Goal: Task Accomplishment & Management: Use online tool/utility

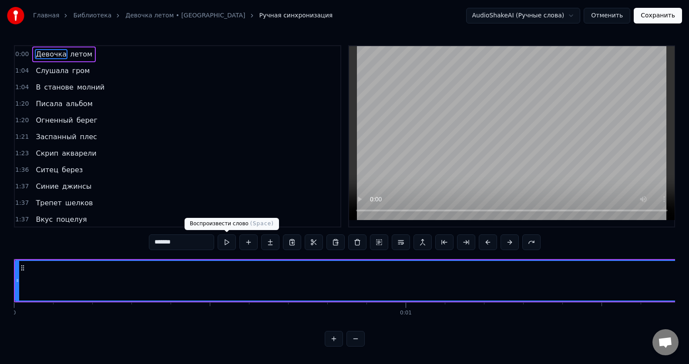
click at [227, 245] on button at bounding box center [227, 243] width 18 height 16
drag, startPoint x: 204, startPoint y: 287, endPoint x: 409, endPoint y: 294, distance: 205.2
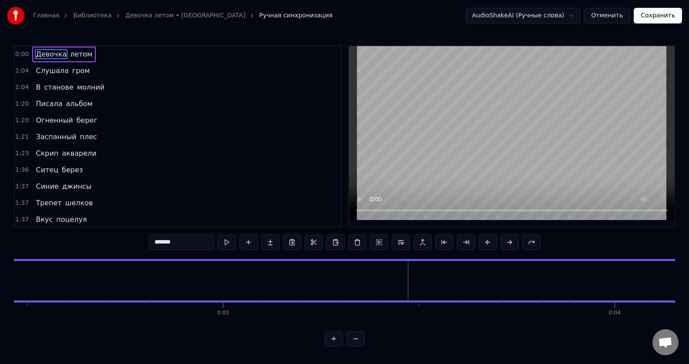
click at [335, 347] on button at bounding box center [334, 339] width 18 height 16
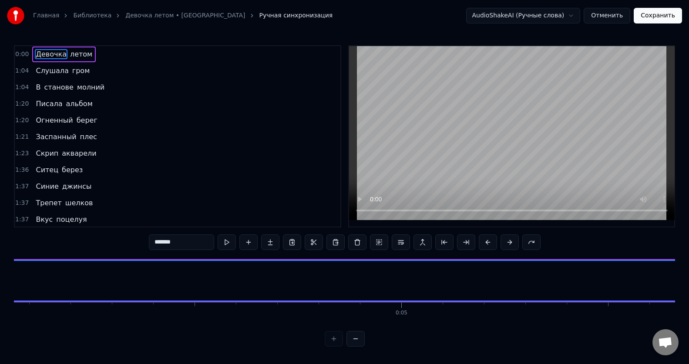
scroll to position [0, 1167]
click at [335, 347] on div at bounding box center [345, 339] width 40 height 16
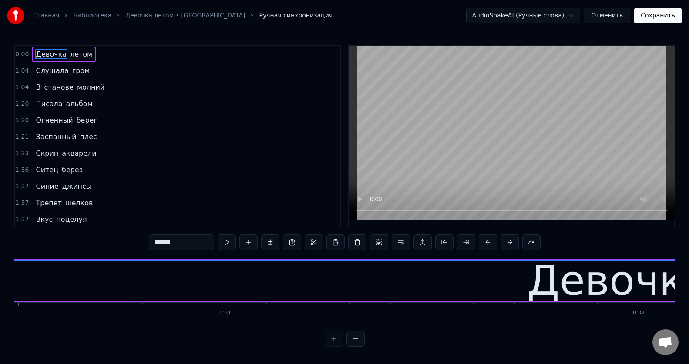
scroll to position [0, 13187]
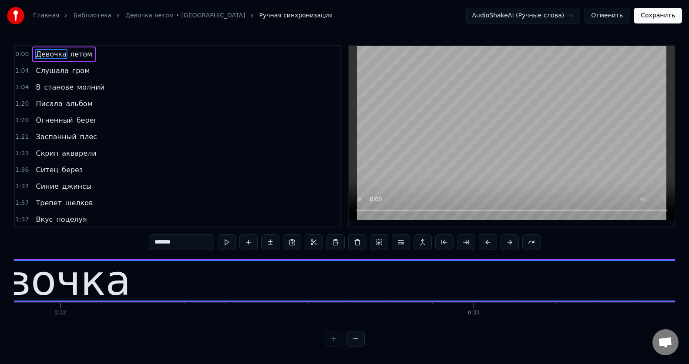
drag, startPoint x: 128, startPoint y: 289, endPoint x: 35, endPoint y: 287, distance: 92.7
click at [35, 287] on div "Девочка" at bounding box center [39, 281] width 26423 height 40
drag, startPoint x: 68, startPoint y: 279, endPoint x: 111, endPoint y: 287, distance: 43.4
click at [111, 287] on div "Девочка" at bounding box center [40, 281] width 182 height 62
click at [54, 302] on div "Девочка" at bounding box center [40, 281] width 182 height 62
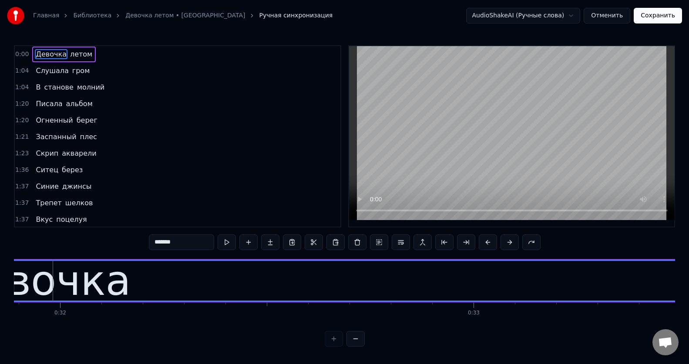
click at [53, 302] on div "Девочка" at bounding box center [40, 281] width 182 height 62
click at [30, 300] on div "Девочка" at bounding box center [40, 281] width 182 height 62
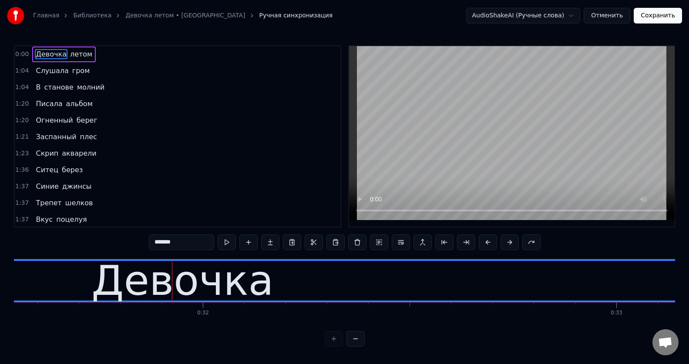
scroll to position [0, 13031]
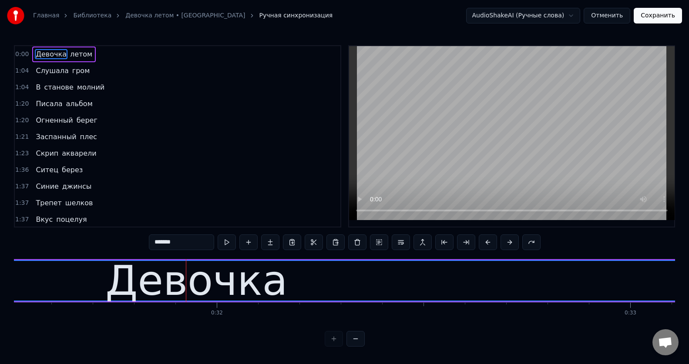
click at [110, 287] on div "Девочка" at bounding box center [196, 281] width 26423 height 40
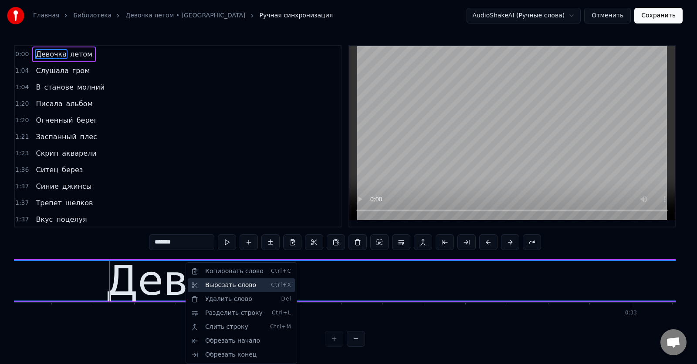
click at [220, 283] on div "Вырезать слово Ctrl+X" at bounding box center [241, 286] width 107 height 14
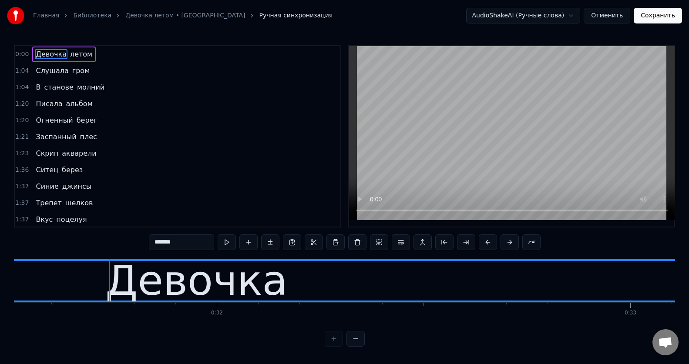
drag, startPoint x: 286, startPoint y: 286, endPoint x: 125, endPoint y: 285, distance: 160.6
click at [125, 285] on div "Девочка" at bounding box center [196, 281] width 26423 height 40
drag, startPoint x: 116, startPoint y: 285, endPoint x: 264, endPoint y: 284, distance: 148.0
click at [264, 284] on div "Девочка" at bounding box center [196, 281] width 182 height 62
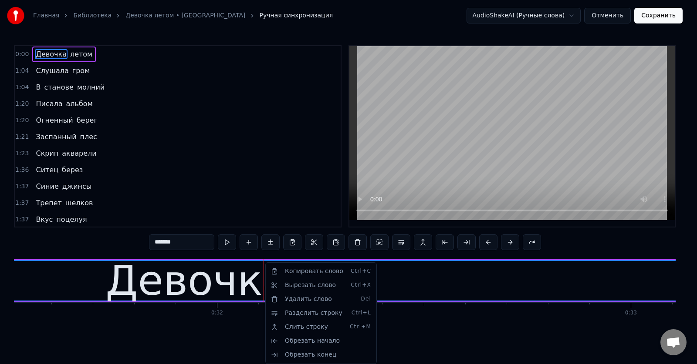
click at [116, 274] on html "Главная Библиотека Девочка летом • Калинов мост Ручная синхронизация AudioShake…" at bounding box center [348, 180] width 697 height 361
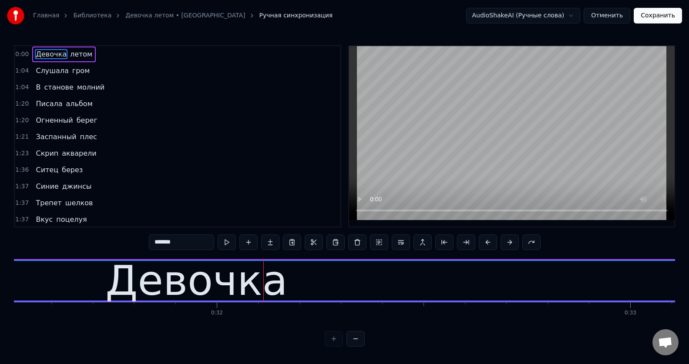
click at [112, 286] on div "Девочка" at bounding box center [196, 281] width 26423 height 40
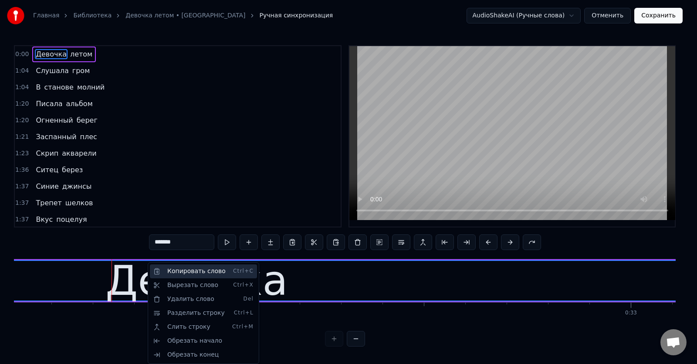
click at [201, 269] on div "Копировать слово Ctrl+C" at bounding box center [203, 272] width 107 height 14
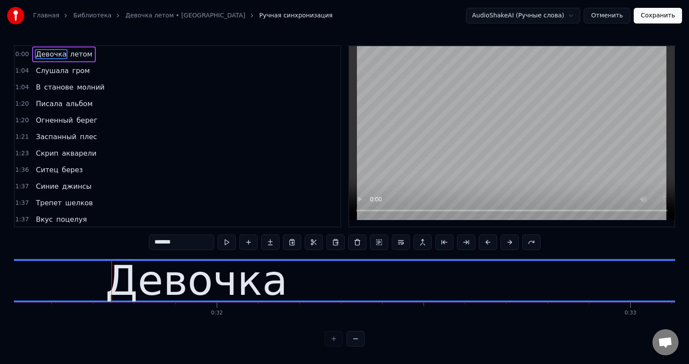
drag, startPoint x: 603, startPoint y: 286, endPoint x: 378, endPoint y: 282, distance: 225.1
click at [378, 282] on div "Девочка" at bounding box center [196, 281] width 26423 height 40
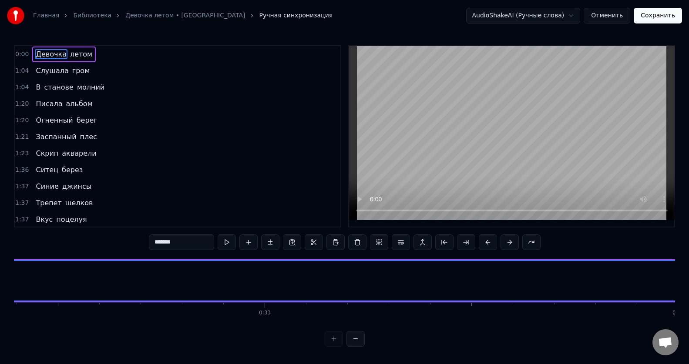
scroll to position [0, 13571]
click at [227, 243] on button at bounding box center [227, 243] width 18 height 16
click at [218, 235] on button at bounding box center [227, 243] width 18 height 16
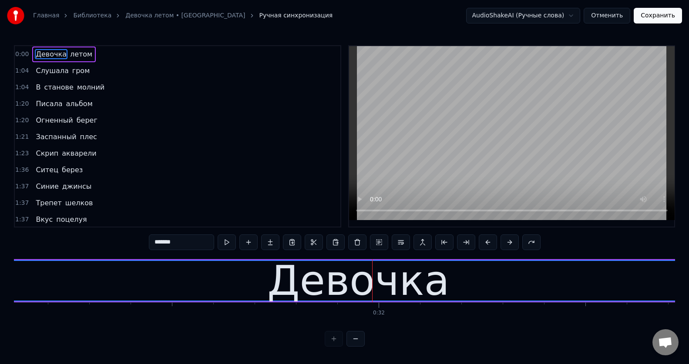
scroll to position [0, 13184]
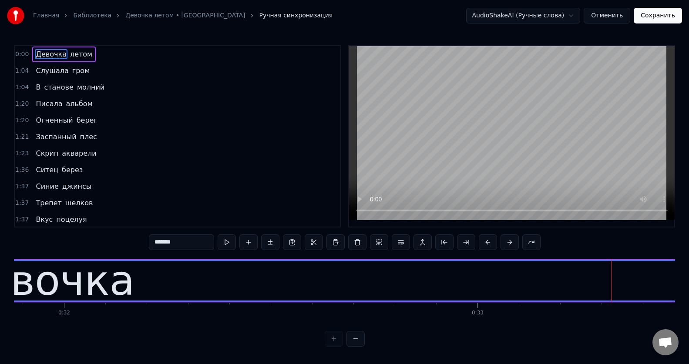
click at [48, 59] on span "Девочка" at bounding box center [51, 54] width 32 height 10
click at [47, 51] on span "Девочка" at bounding box center [51, 54] width 32 height 10
drag, startPoint x: 47, startPoint y: 51, endPoint x: 666, endPoint y: 283, distance: 660.5
click at [666, 283] on div "0:00 Девочка летом 1:04 Слушала гром 1:04 В станове молний 1:20 Писала альбом 1…" at bounding box center [344, 196] width 661 height 302
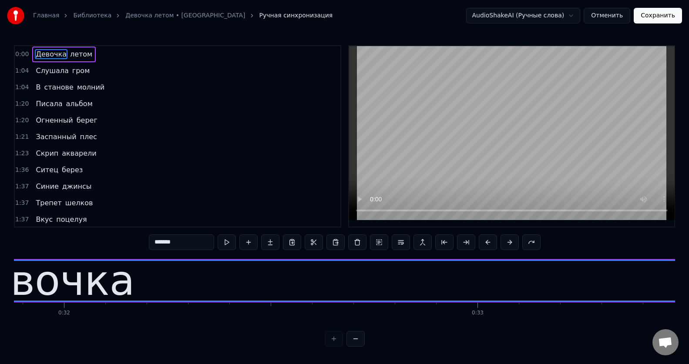
click at [572, 292] on div "Девочка" at bounding box center [43, 281] width 26423 height 40
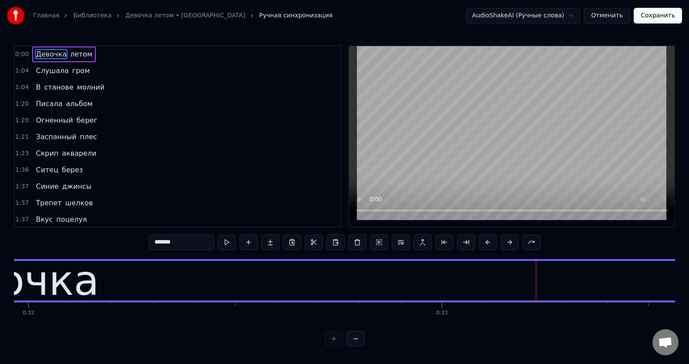
scroll to position [0, 13253]
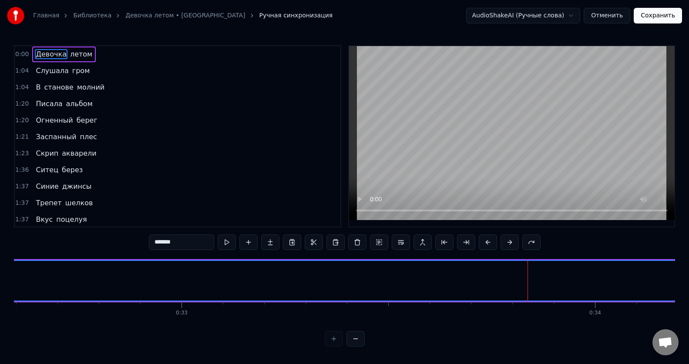
click at [333, 242] on button at bounding box center [335, 243] width 18 height 16
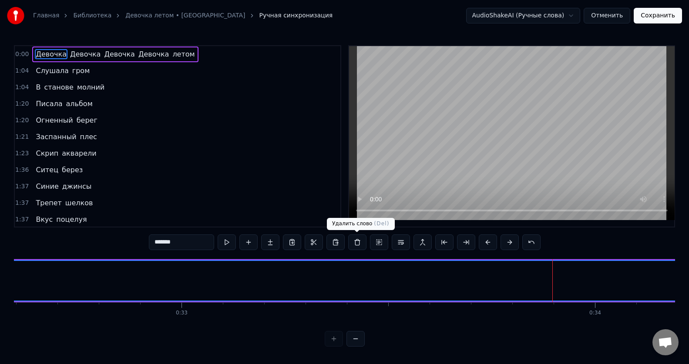
click at [357, 244] on button at bounding box center [357, 243] width 18 height 16
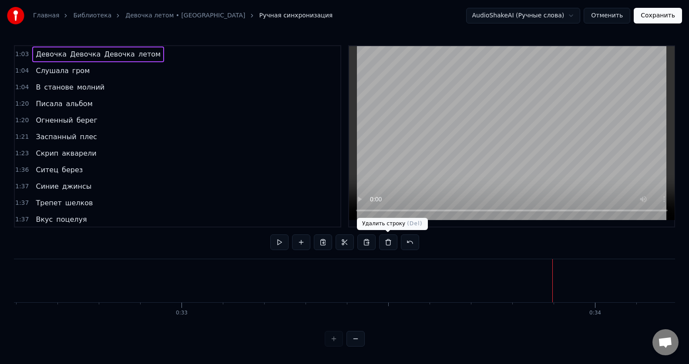
click at [387, 241] on button at bounding box center [388, 243] width 18 height 16
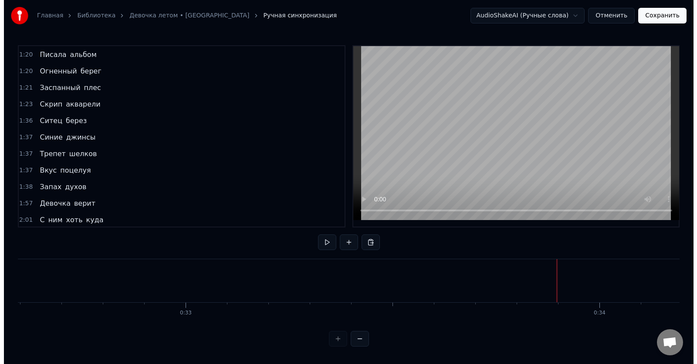
scroll to position [0, 0]
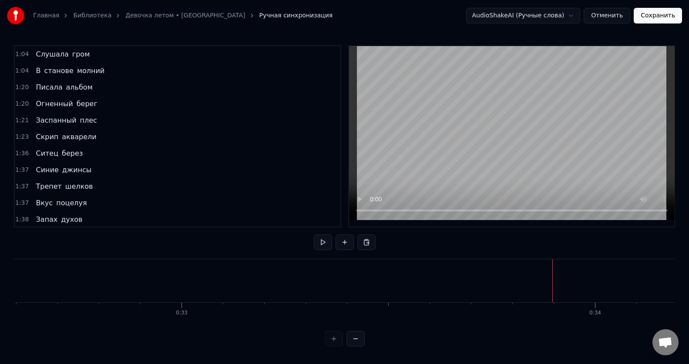
click at [616, 15] on button "Отменить" at bounding box center [607, 16] width 47 height 16
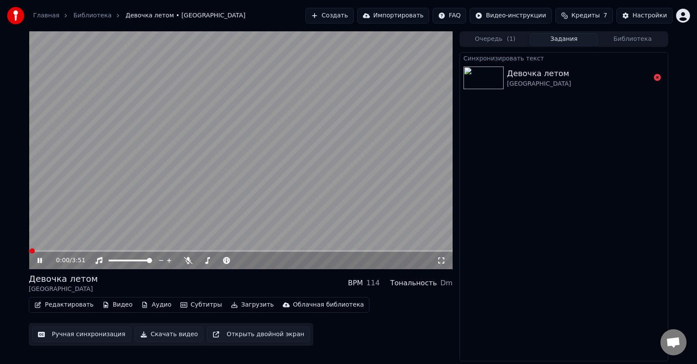
click at [59, 252] on div "0:00 / 3:51" at bounding box center [241, 260] width 424 height 17
click at [60, 251] on span at bounding box center [241, 251] width 424 height 2
click at [74, 249] on video at bounding box center [241, 150] width 424 height 238
click at [83, 252] on span at bounding box center [241, 251] width 424 height 2
click at [87, 252] on span at bounding box center [85, 251] width 5 height 5
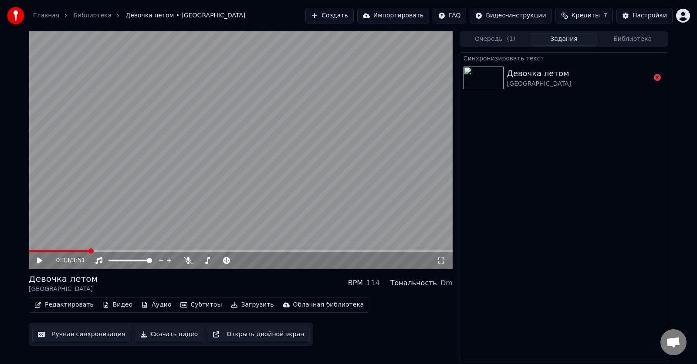
click at [89, 250] on span at bounding box center [241, 251] width 424 height 2
click at [105, 208] on video at bounding box center [241, 150] width 424 height 238
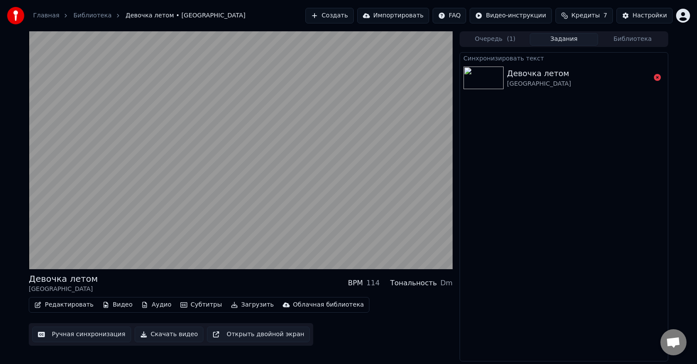
click at [656, 77] on icon at bounding box center [656, 77] width 7 height 7
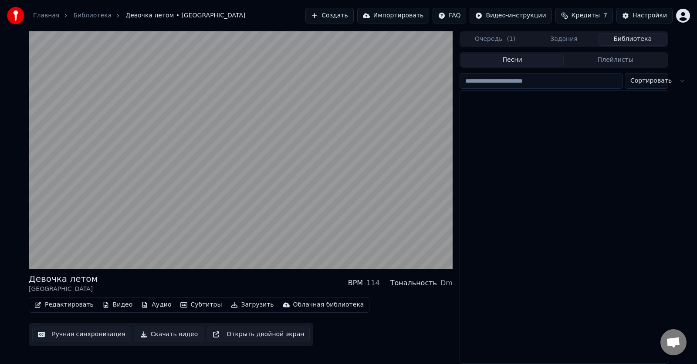
click at [626, 41] on button "Библиотека" at bounding box center [632, 39] width 69 height 13
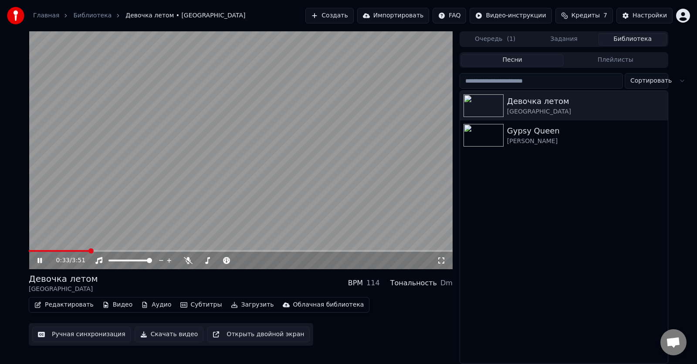
click at [501, 241] on div "Девочка летом Калинов мост Gypsy Queen [PERSON_NAME]" at bounding box center [564, 227] width 208 height 273
click at [39, 260] on icon at bounding box center [39, 260] width 4 height 5
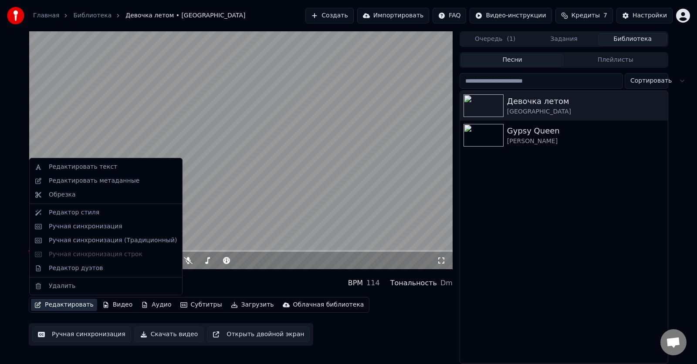
click at [64, 305] on button "Редактировать" at bounding box center [64, 305] width 66 height 12
click at [75, 240] on div "Ручная синхронизация (Традиционный)" at bounding box center [113, 240] width 128 height 9
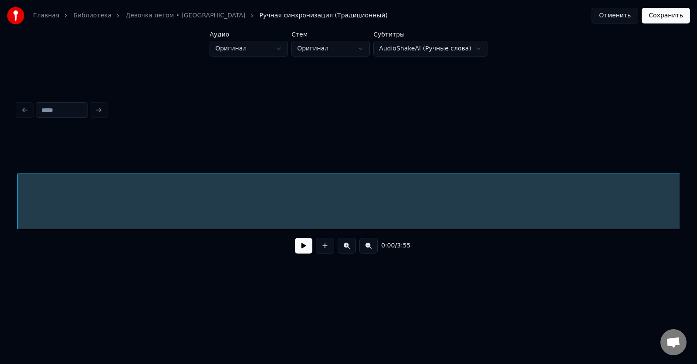
click at [306, 252] on button at bounding box center [303, 246] width 17 height 16
click at [302, 253] on button at bounding box center [303, 246] width 17 height 16
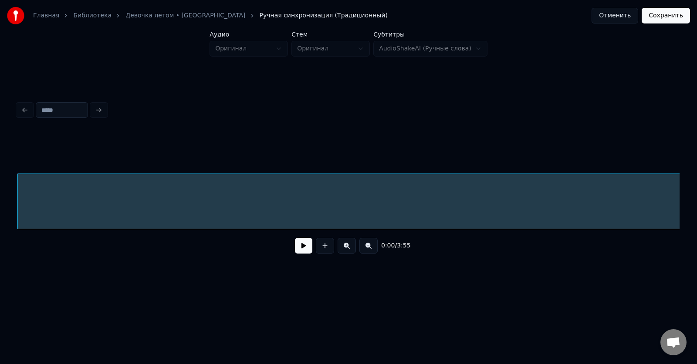
click at [302, 246] on button at bounding box center [303, 246] width 17 height 16
click at [306, 249] on button at bounding box center [303, 246] width 17 height 16
click at [295, 238] on button at bounding box center [303, 246] width 17 height 16
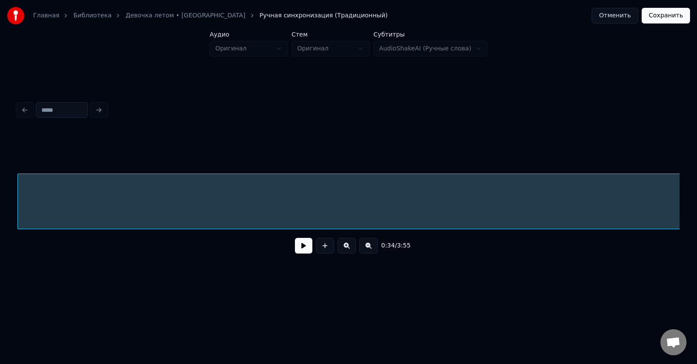
scroll to position [0, 44]
click at [295, 238] on button at bounding box center [303, 246] width 17 height 16
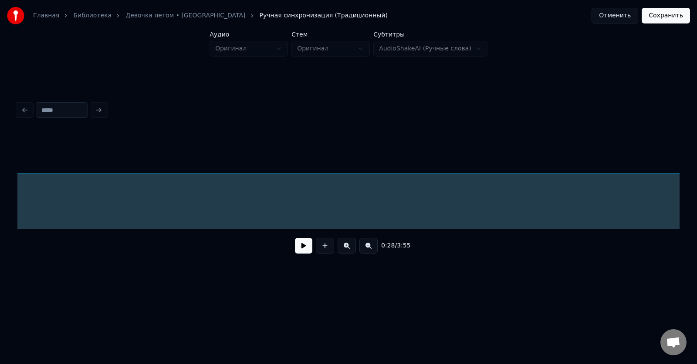
scroll to position [0, 0]
click at [295, 238] on button at bounding box center [303, 246] width 17 height 16
click at [100, 105] on div at bounding box center [348, 110] width 669 height 19
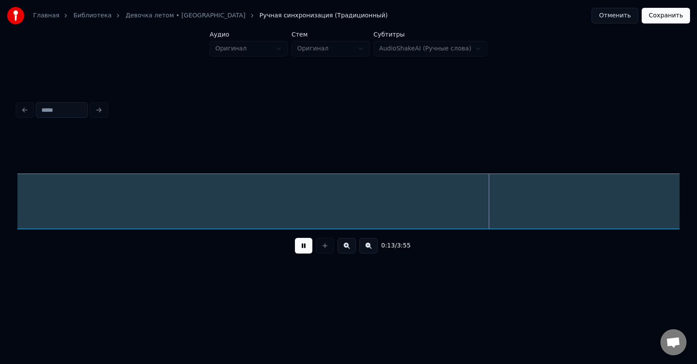
click at [25, 107] on div at bounding box center [348, 110] width 669 height 19
click at [304, 251] on button at bounding box center [303, 246] width 17 height 16
click at [365, 245] on button at bounding box center [368, 246] width 18 height 16
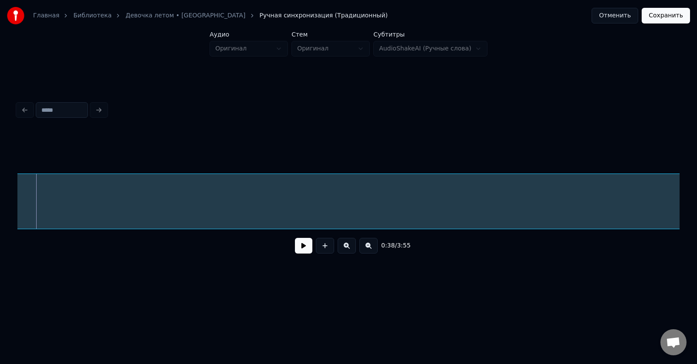
click at [370, 249] on button at bounding box center [368, 246] width 18 height 16
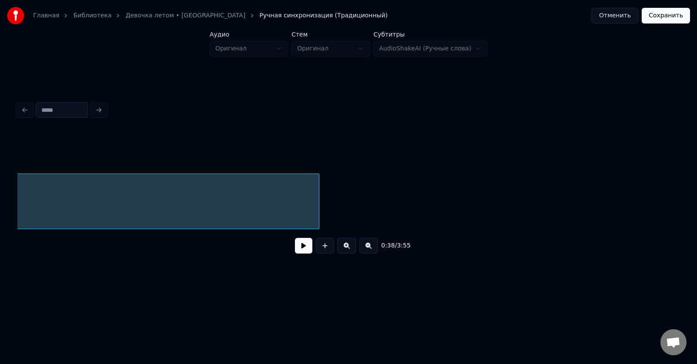
scroll to position [0, 1647]
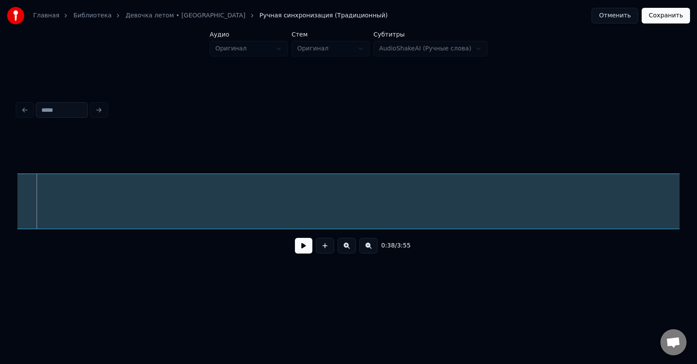
click at [370, 249] on button at bounding box center [368, 246] width 18 height 16
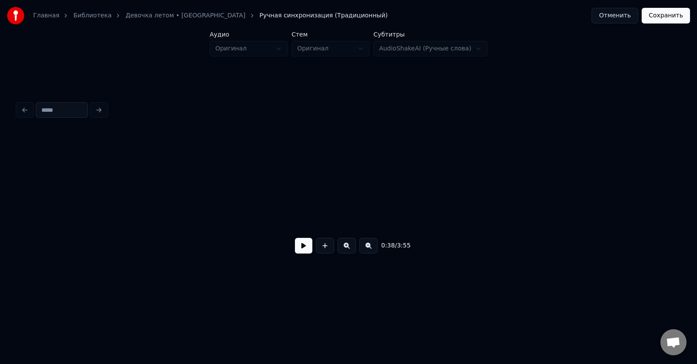
scroll to position [0, 814]
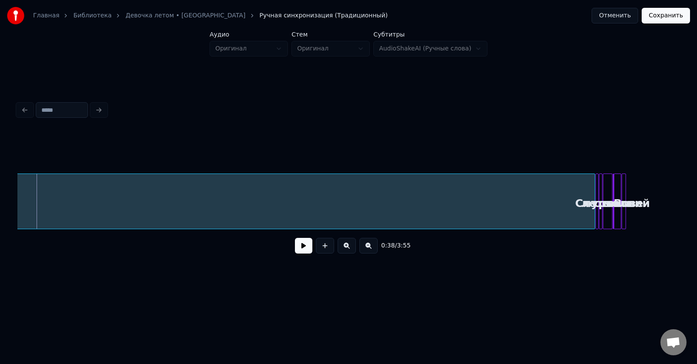
click at [374, 250] on button at bounding box center [368, 246] width 18 height 16
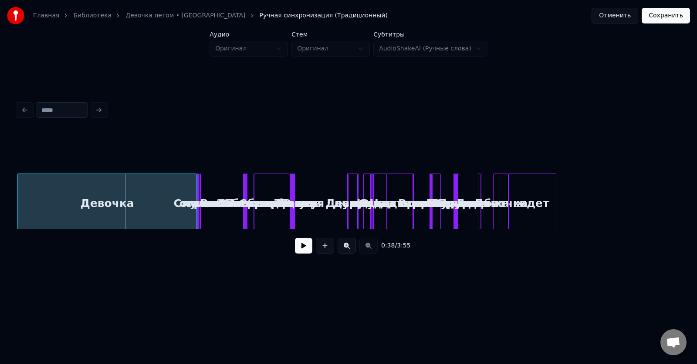
scroll to position [0, 0]
click at [371, 297] on html "Главная Библиотека Девочка летом • Калинов мост Ручная синхронизация (Традицион…" at bounding box center [348, 151] width 697 height 303
click at [344, 245] on button at bounding box center [346, 246] width 18 height 16
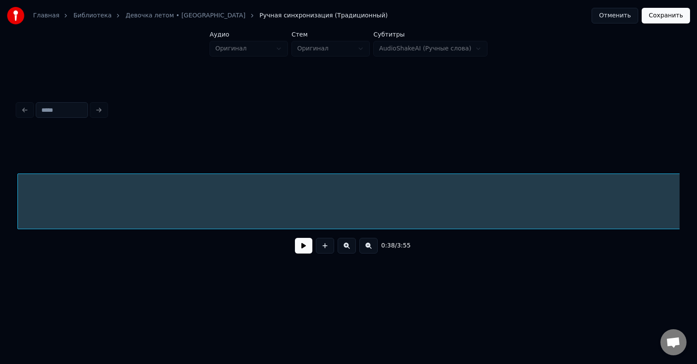
scroll to position [0, 725]
click at [345, 252] on button at bounding box center [346, 246] width 18 height 16
click at [345, 251] on button at bounding box center [346, 246] width 18 height 16
click at [345, 250] on button at bounding box center [346, 246] width 18 height 16
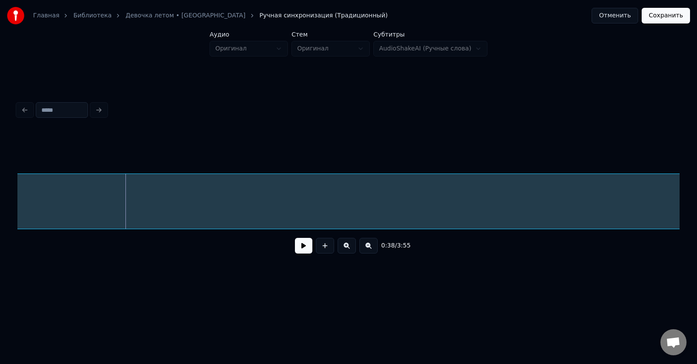
click at [345, 250] on button at bounding box center [346, 246] width 18 height 16
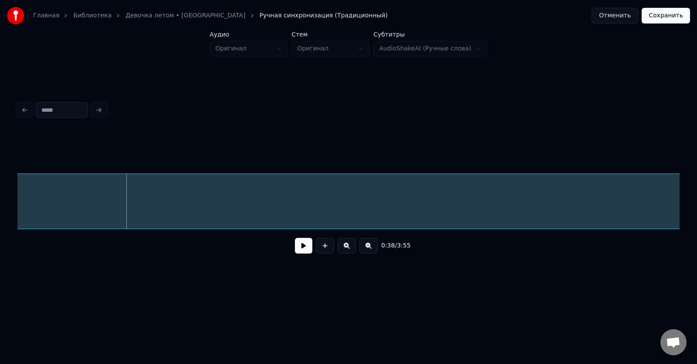
click at [345, 249] on button at bounding box center [346, 246] width 18 height 16
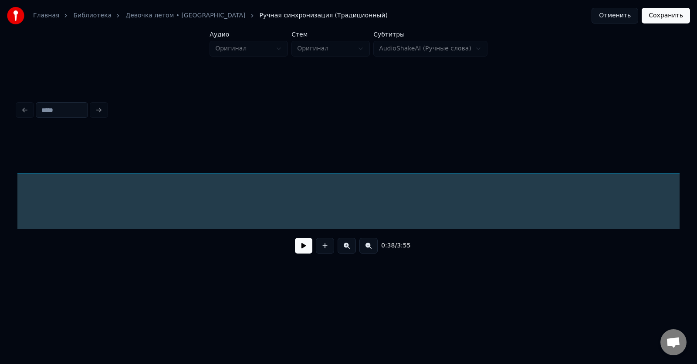
click at [345, 249] on button at bounding box center [346, 246] width 18 height 16
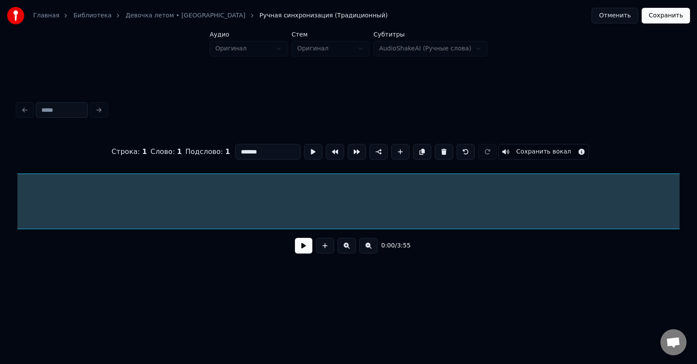
scroll to position [0, 0]
click at [303, 248] on button at bounding box center [303, 246] width 17 height 16
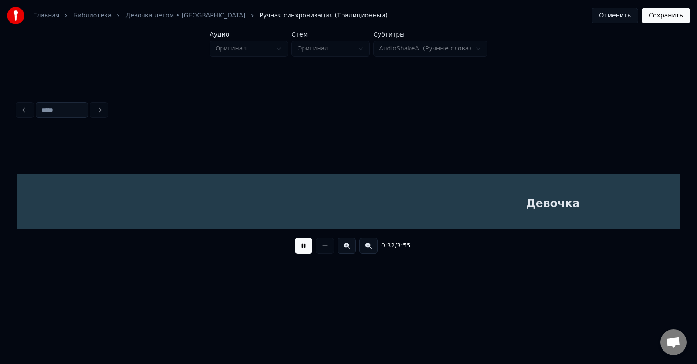
scroll to position [0, 12646]
click at [305, 250] on button at bounding box center [303, 246] width 17 height 16
click at [333, 151] on div at bounding box center [348, 152] width 662 height 44
click at [345, 248] on button at bounding box center [346, 246] width 18 height 16
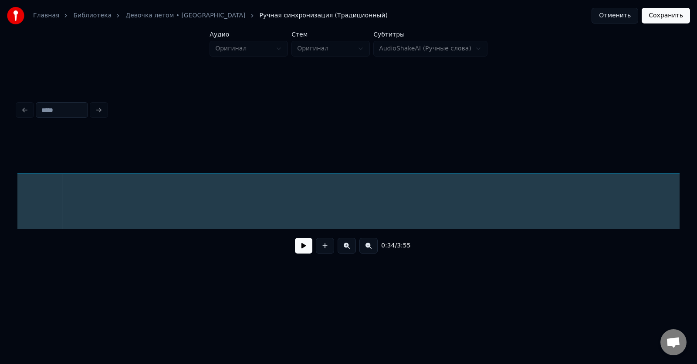
scroll to position [0, 14057]
click at [345, 248] on button at bounding box center [346, 246] width 18 height 16
click at [337, 238] on button at bounding box center [346, 246] width 18 height 16
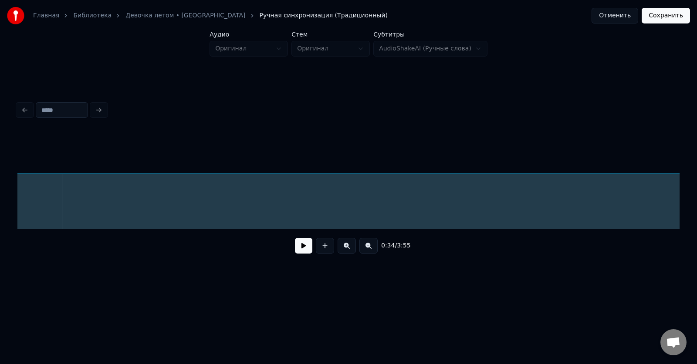
click at [344, 249] on button at bounding box center [346, 246] width 18 height 16
click at [337, 238] on button at bounding box center [346, 246] width 18 height 16
click at [367, 249] on button at bounding box center [368, 246] width 18 height 16
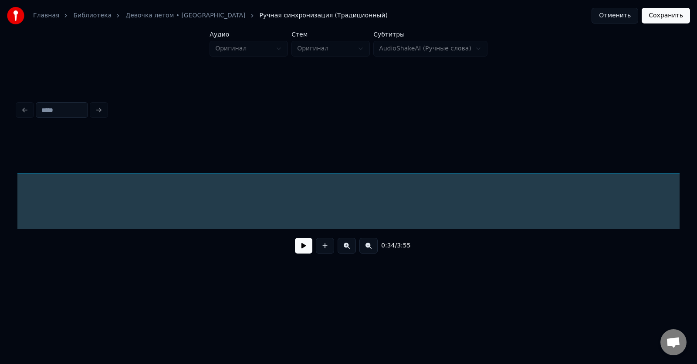
scroll to position [0, 16283]
click at [366, 249] on button at bounding box center [368, 246] width 18 height 16
click at [345, 249] on button at bounding box center [346, 246] width 18 height 16
click at [344, 249] on button at bounding box center [346, 246] width 18 height 16
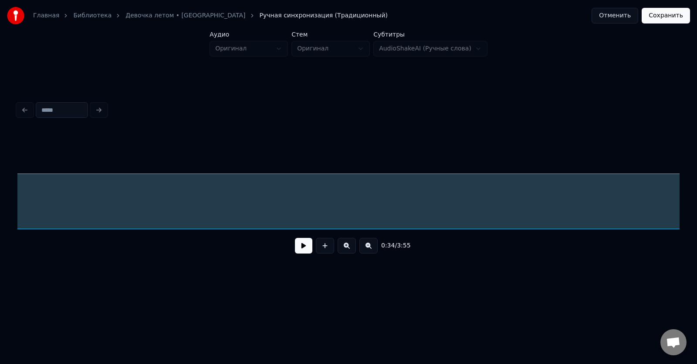
scroll to position [0, 17026]
click at [324, 251] on button at bounding box center [325, 246] width 18 height 16
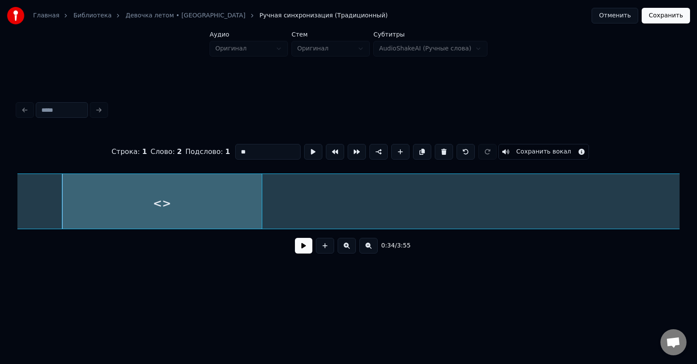
click at [260, 151] on input "**" at bounding box center [267, 152] width 65 height 16
click at [261, 150] on input "**" at bounding box center [267, 152] width 65 height 16
click at [572, 148] on button "Сохранить вокал" at bounding box center [543, 152] width 91 height 16
click at [242, 149] on input "**" at bounding box center [267, 152] width 65 height 16
click at [239, 146] on input "**" at bounding box center [267, 152] width 65 height 16
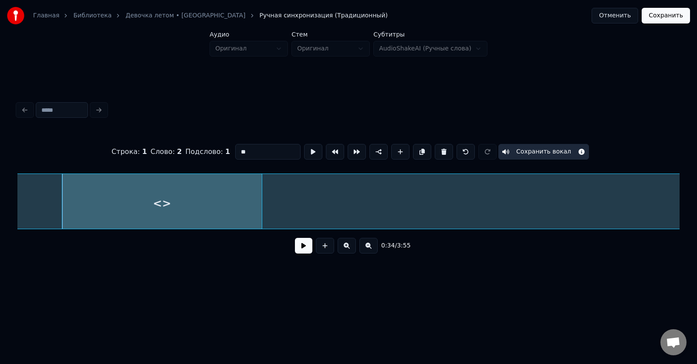
click at [262, 148] on input "**" at bounding box center [267, 152] width 65 height 16
click at [251, 151] on input "**" at bounding box center [267, 152] width 65 height 16
type input "*"
click at [248, 153] on input at bounding box center [267, 152] width 65 height 16
type input "*"
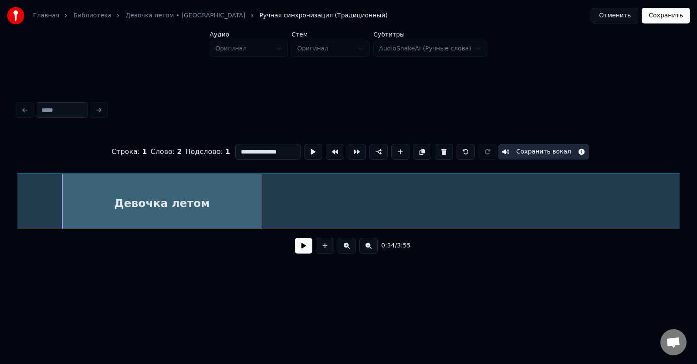
type input "**********"
click at [135, 202] on div "Девочка летом" at bounding box center [161, 203] width 199 height 59
click at [303, 249] on button at bounding box center [303, 246] width 17 height 16
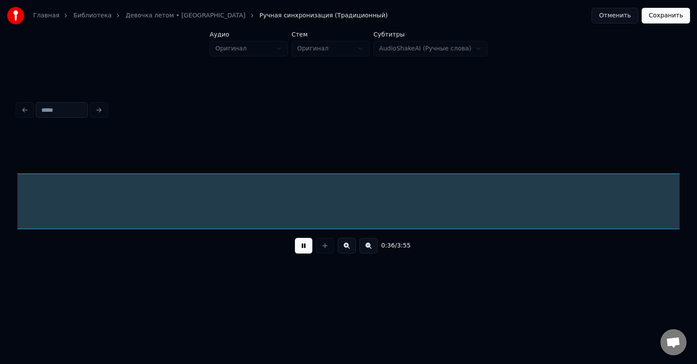
scroll to position [0, 18359]
click at [303, 249] on button at bounding box center [303, 246] width 17 height 16
click at [366, 249] on button at bounding box center [368, 246] width 18 height 16
click at [347, 252] on button at bounding box center [346, 246] width 18 height 16
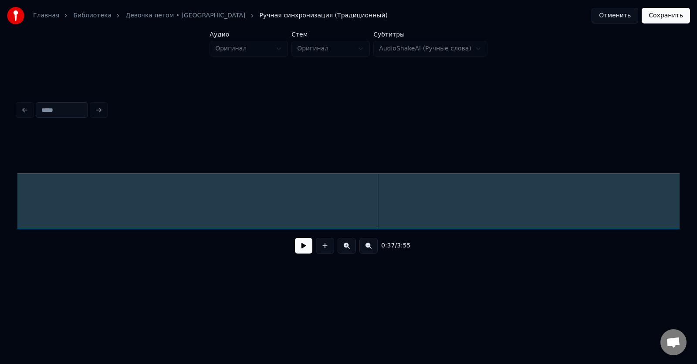
click at [347, 252] on button at bounding box center [346, 246] width 18 height 16
click at [324, 248] on button at bounding box center [325, 246] width 18 height 16
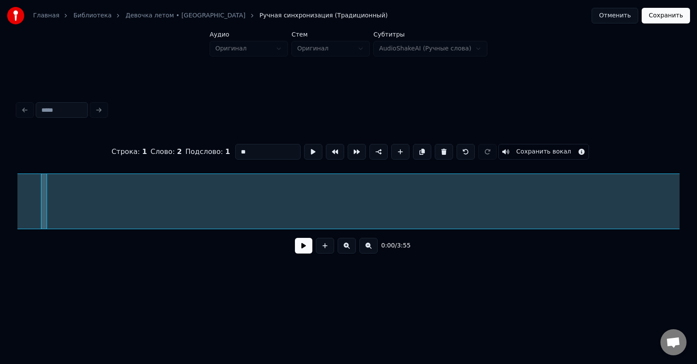
scroll to position [0, 31522]
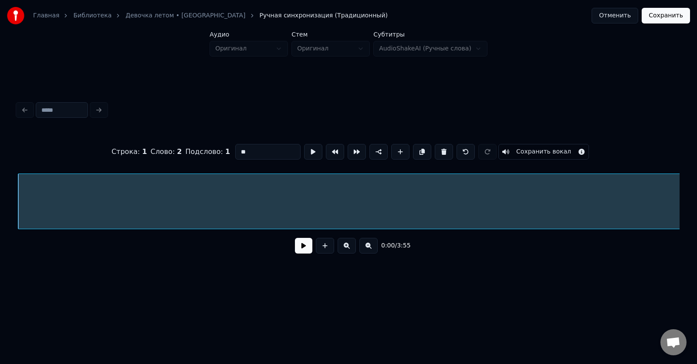
type input "*******"
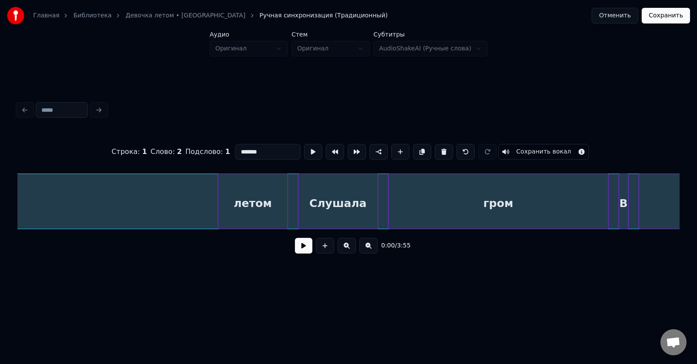
click at [625, 21] on button "Отменить" at bounding box center [614, 16] width 47 height 16
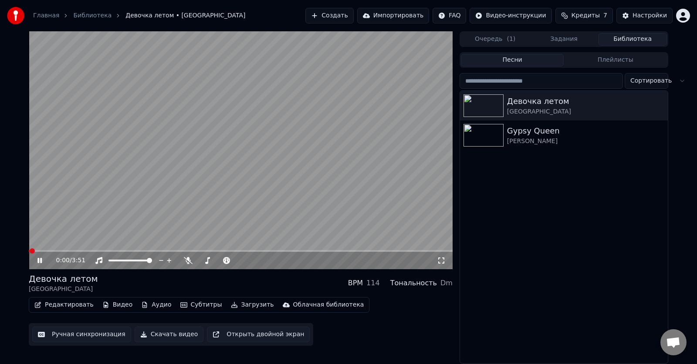
click at [39, 260] on icon at bounding box center [39, 260] width 4 height 5
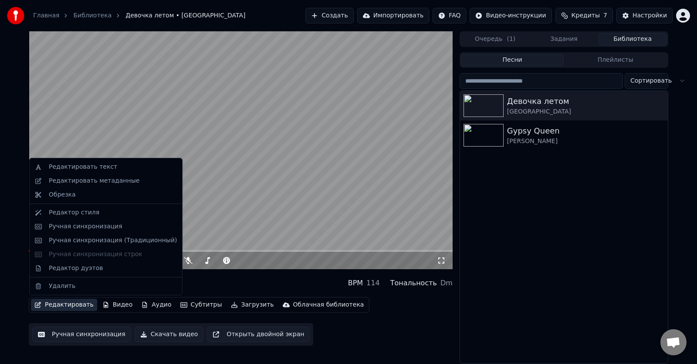
click at [66, 306] on button "Редактировать" at bounding box center [64, 305] width 66 height 12
click at [76, 166] on div "Редактировать текст" at bounding box center [83, 167] width 68 height 9
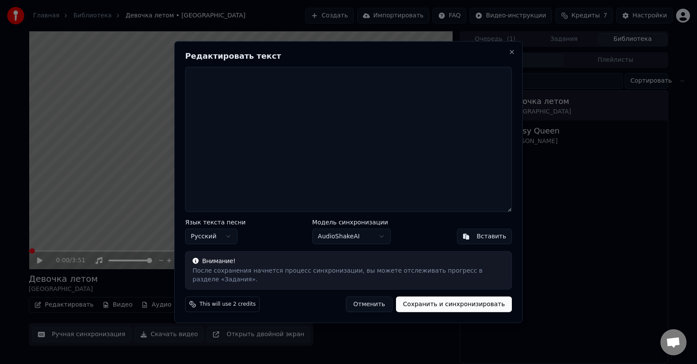
click at [493, 240] on div "Вставить" at bounding box center [491, 236] width 30 height 9
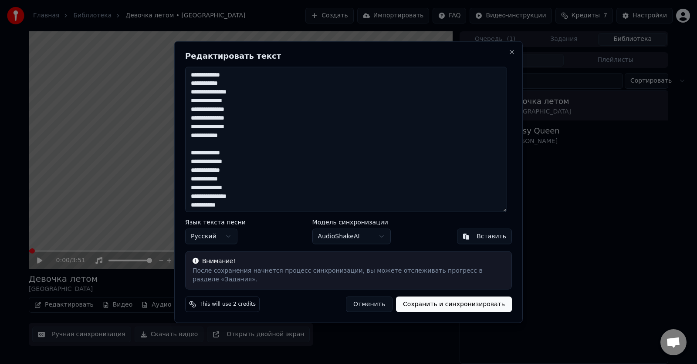
click at [458, 299] on button "Сохранить и синхронизировать" at bounding box center [454, 305] width 116 height 16
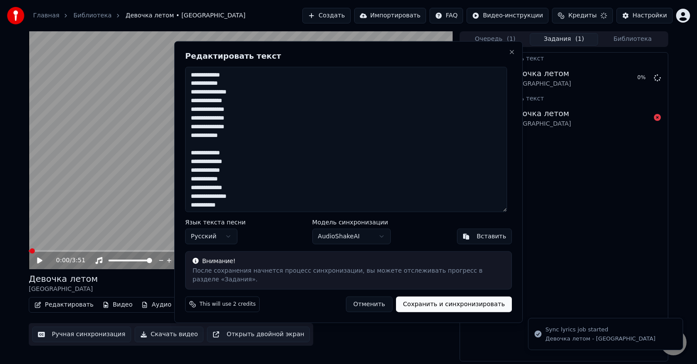
type textarea "**********"
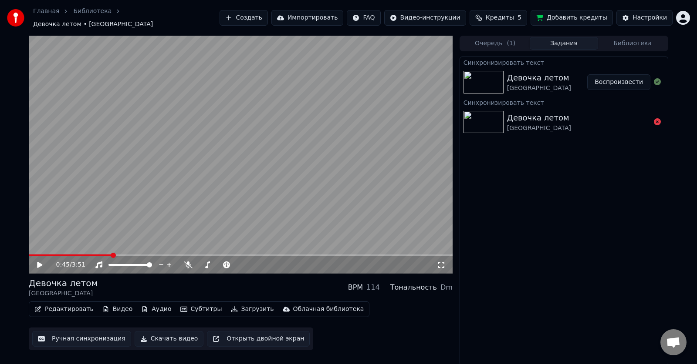
click at [627, 78] on button "Воспроизвести" at bounding box center [618, 82] width 63 height 16
click at [241, 189] on video at bounding box center [241, 155] width 424 height 238
